Goal: Transaction & Acquisition: Download file/media

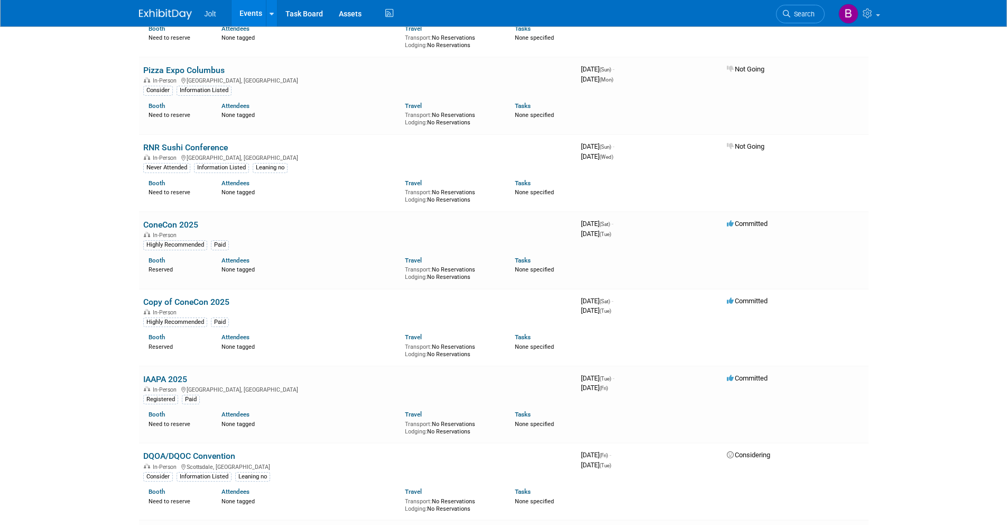
scroll to position [407, 0]
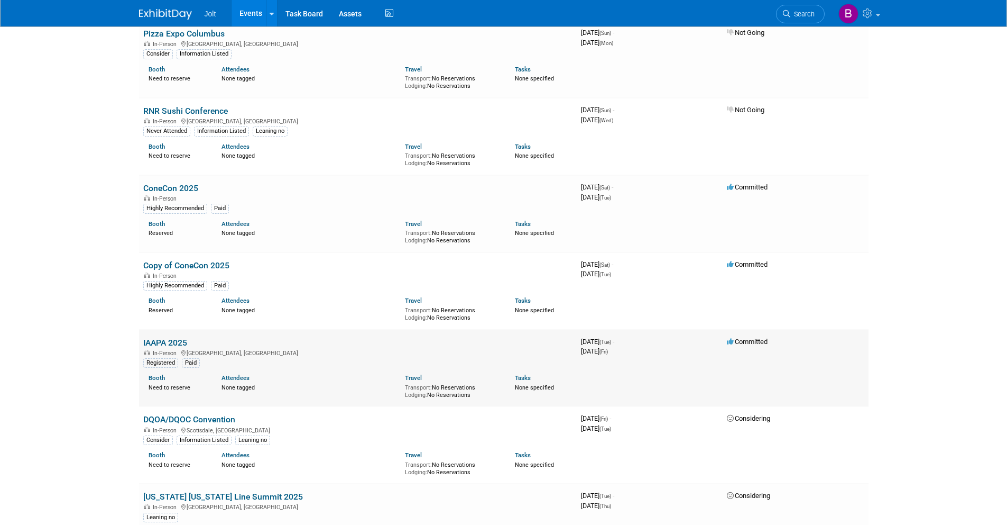
click at [168, 342] on link "IAAPA 2025" at bounding box center [165, 342] width 44 height 10
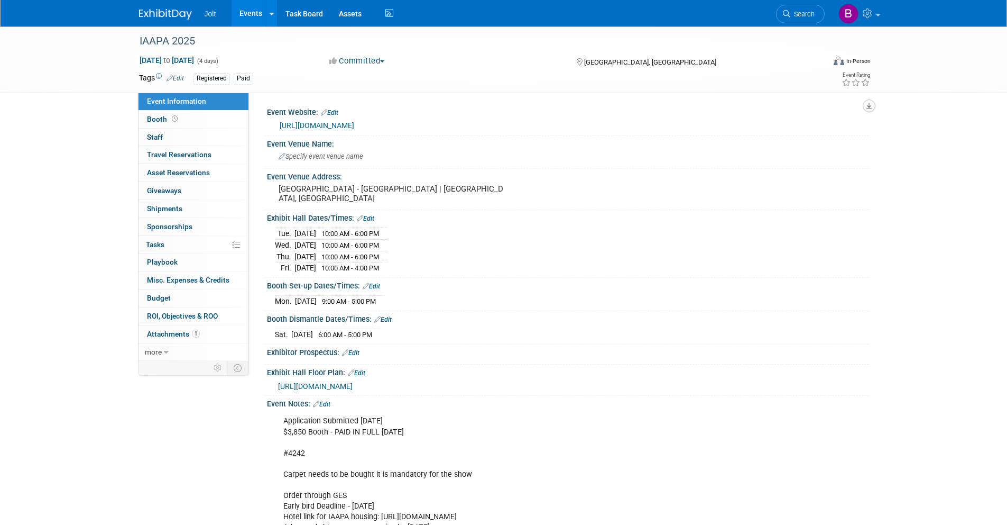
click at [869, 106] on icon "button" at bounding box center [869, 106] width 5 height 7
click at [828, 137] on link "Export tab to PDF" at bounding box center [822, 136] width 89 height 15
click at [153, 347] on span "more" at bounding box center [153, 351] width 17 height 8
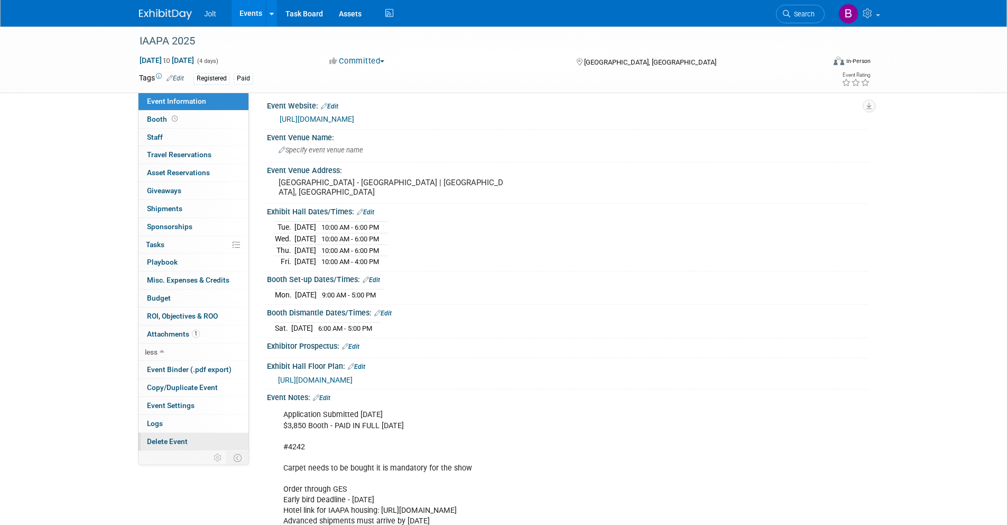
scroll to position [15, 0]
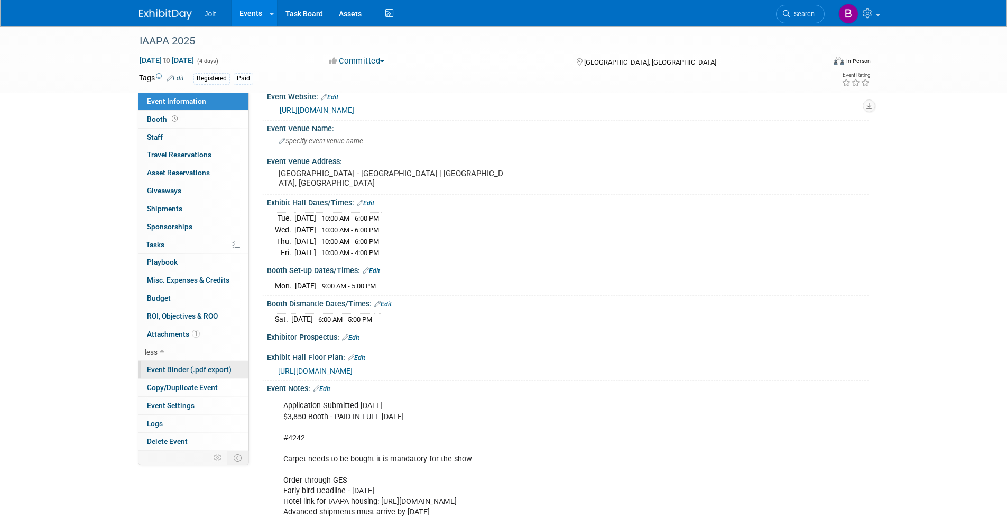
click at [180, 371] on span "Event Binder (.pdf export)" at bounding box center [189, 369] width 85 height 8
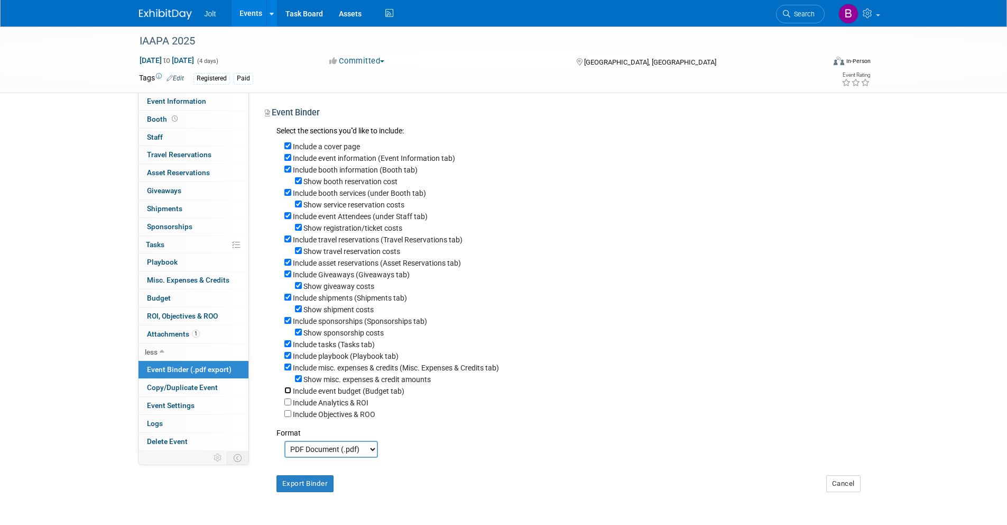
click at [287, 389] on input "Include event budget (Budget tab)" at bounding box center [287, 390] width 7 height 7
checkbox input "true"
click at [289, 401] on input "Include Analytics & ROI" at bounding box center [287, 401] width 7 height 7
checkbox input "true"
click at [288, 414] on input "Include Objectives & ROO" at bounding box center [287, 413] width 7 height 7
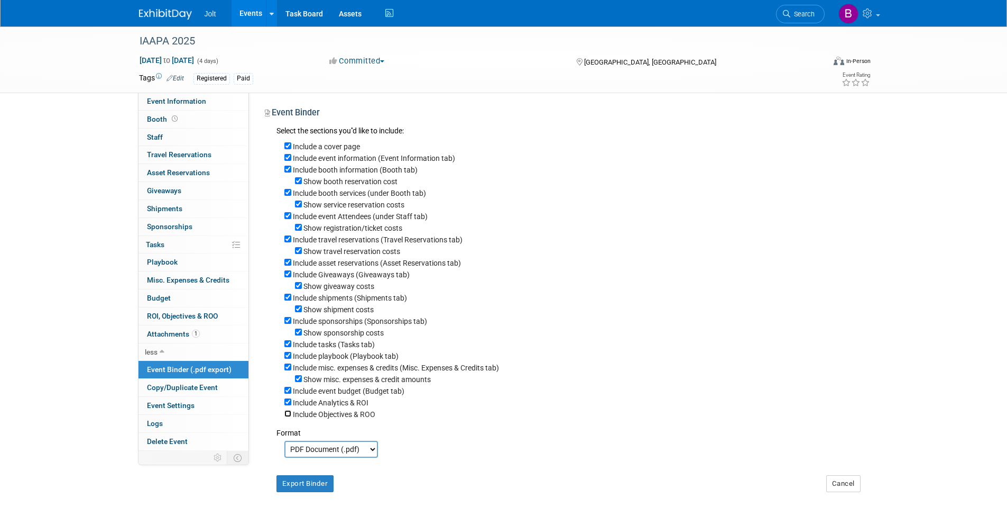
checkbox input "true"
click at [304, 481] on button "Export Binder" at bounding box center [306, 483] width 58 height 17
click at [178, 16] on img at bounding box center [165, 14] width 53 height 11
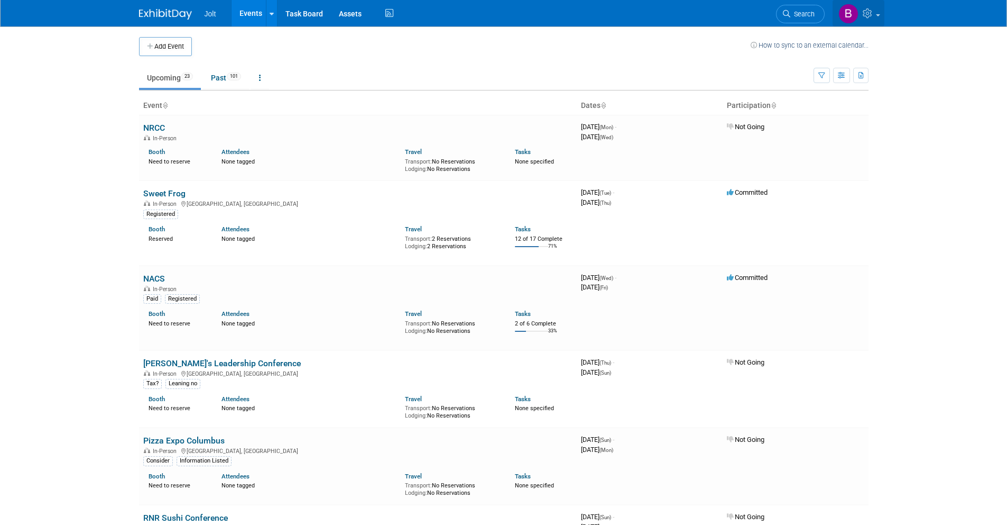
click at [861, 8] on link at bounding box center [859, 13] width 52 height 26
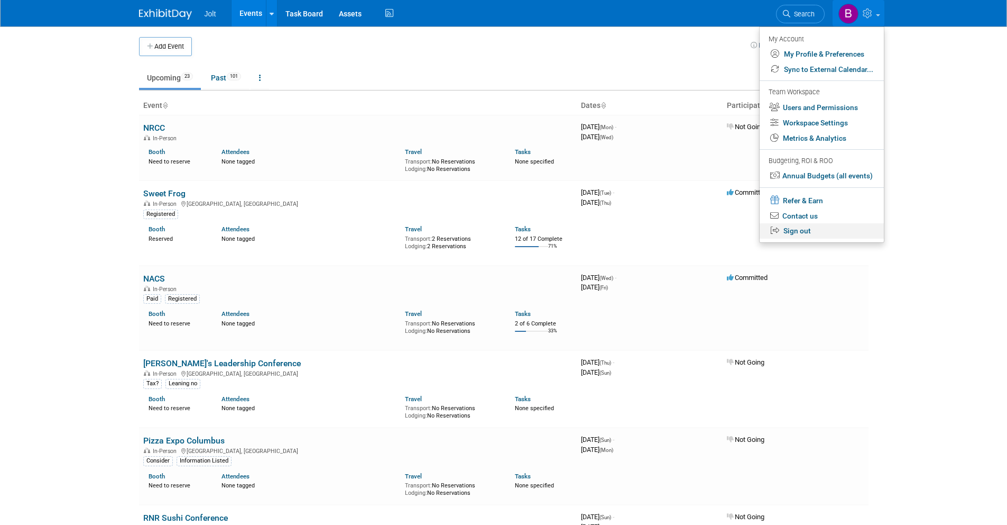
click at [806, 230] on link "Sign out" at bounding box center [822, 230] width 124 height 15
